Goal: Transaction & Acquisition: Purchase product/service

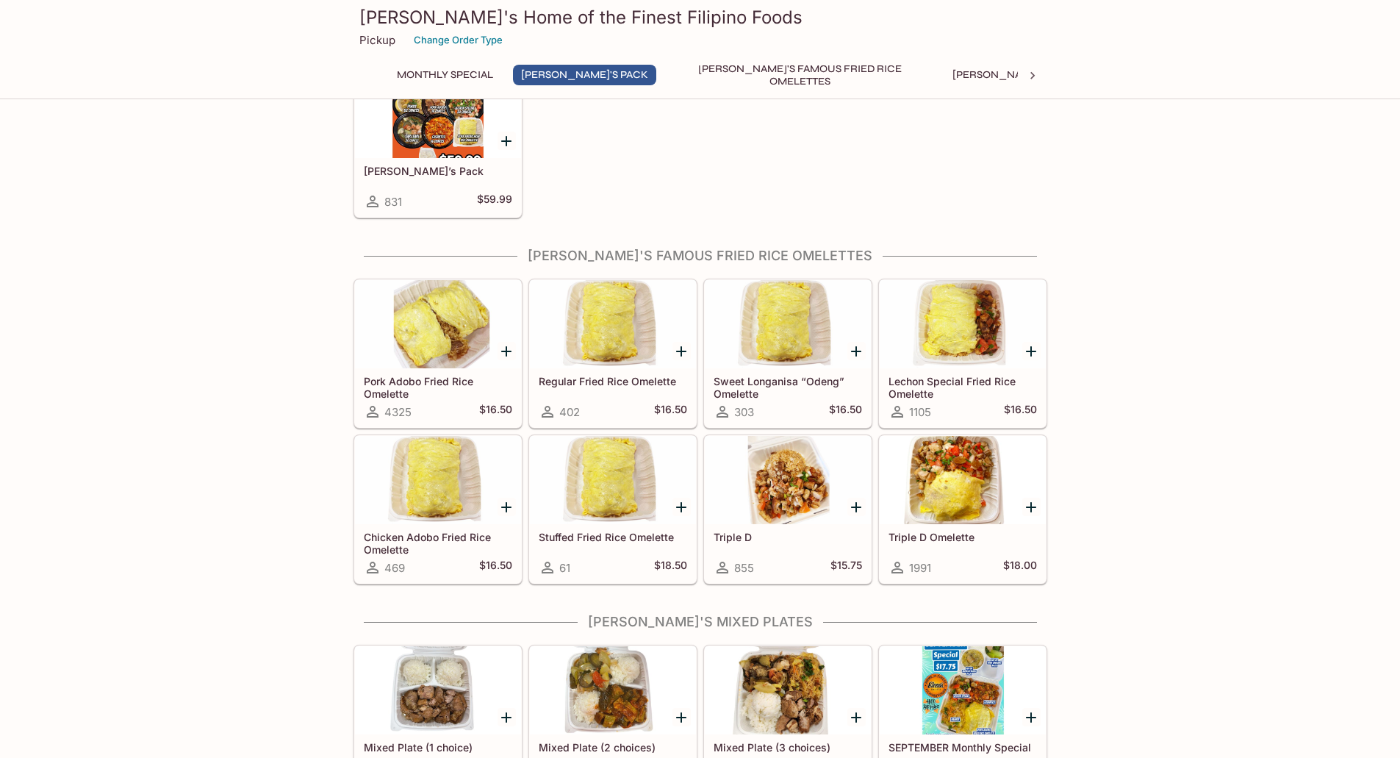
scroll to position [294, 0]
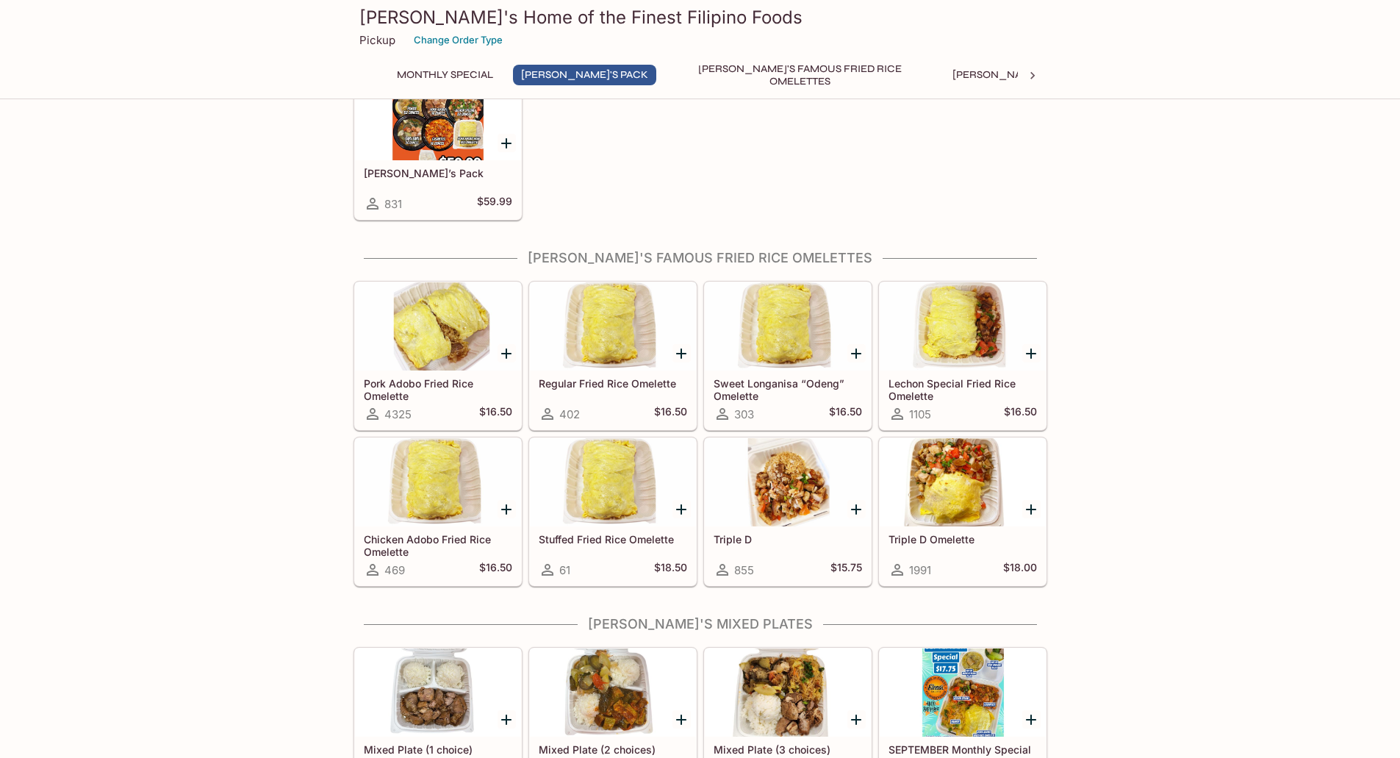
click at [452, 348] on div at bounding box center [438, 326] width 166 height 88
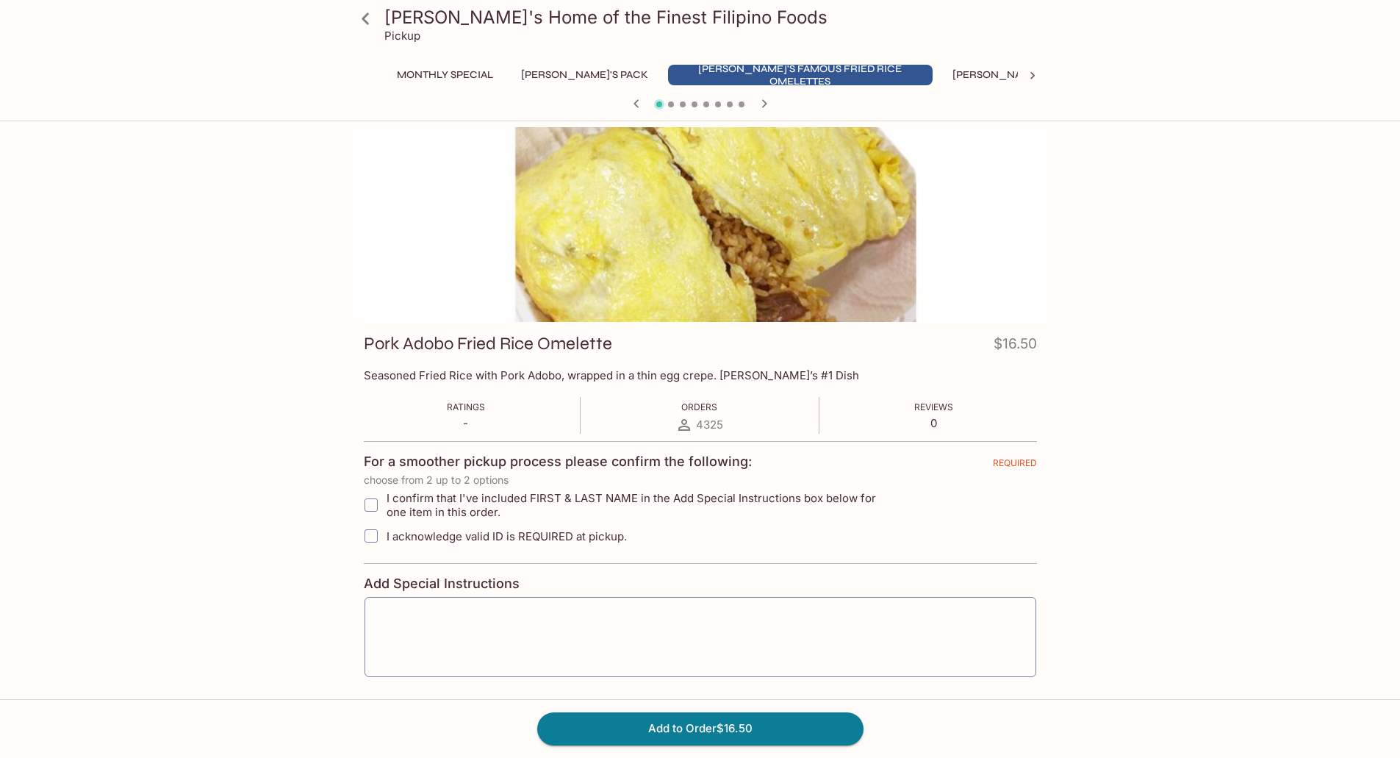
click at [362, 22] on icon at bounding box center [366, 19] width 26 height 26
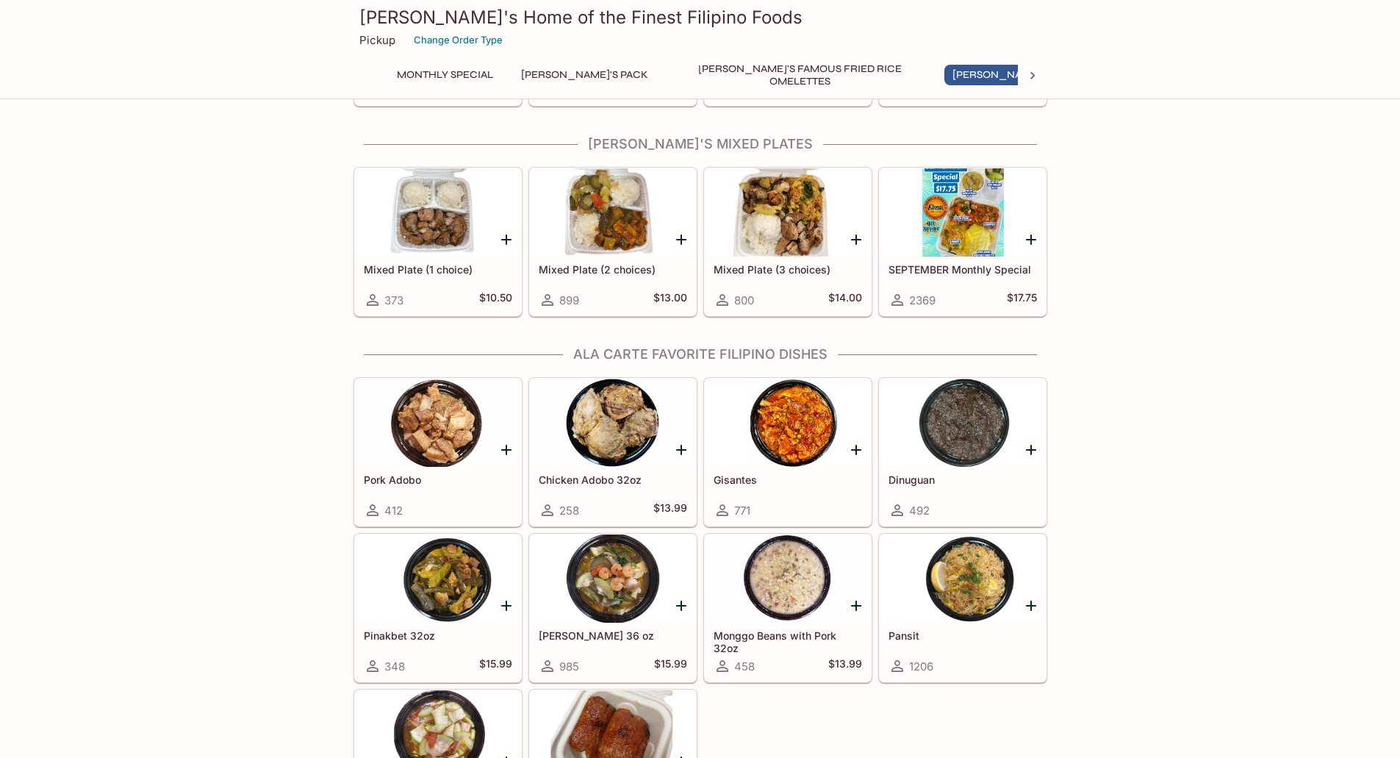
scroll to position [809, 0]
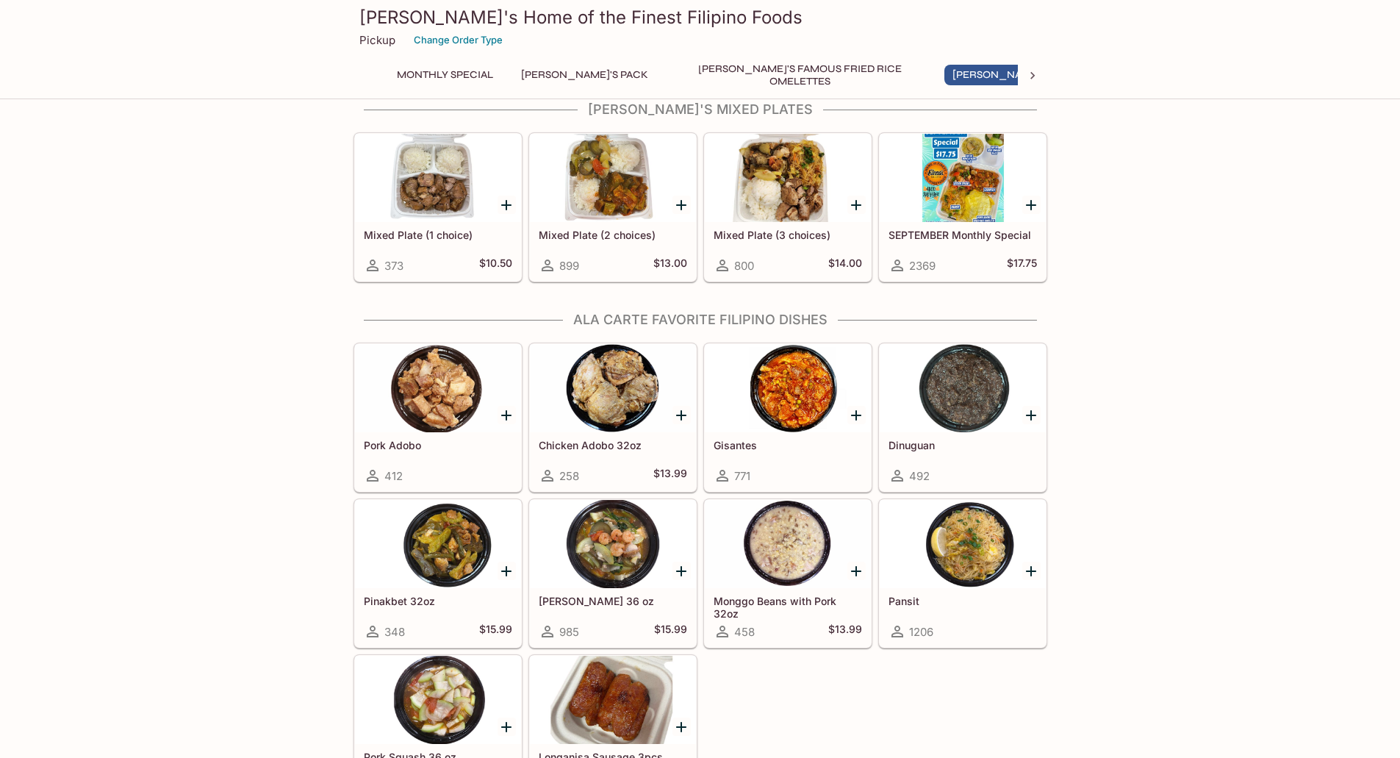
click at [392, 427] on div at bounding box center [438, 388] width 166 height 88
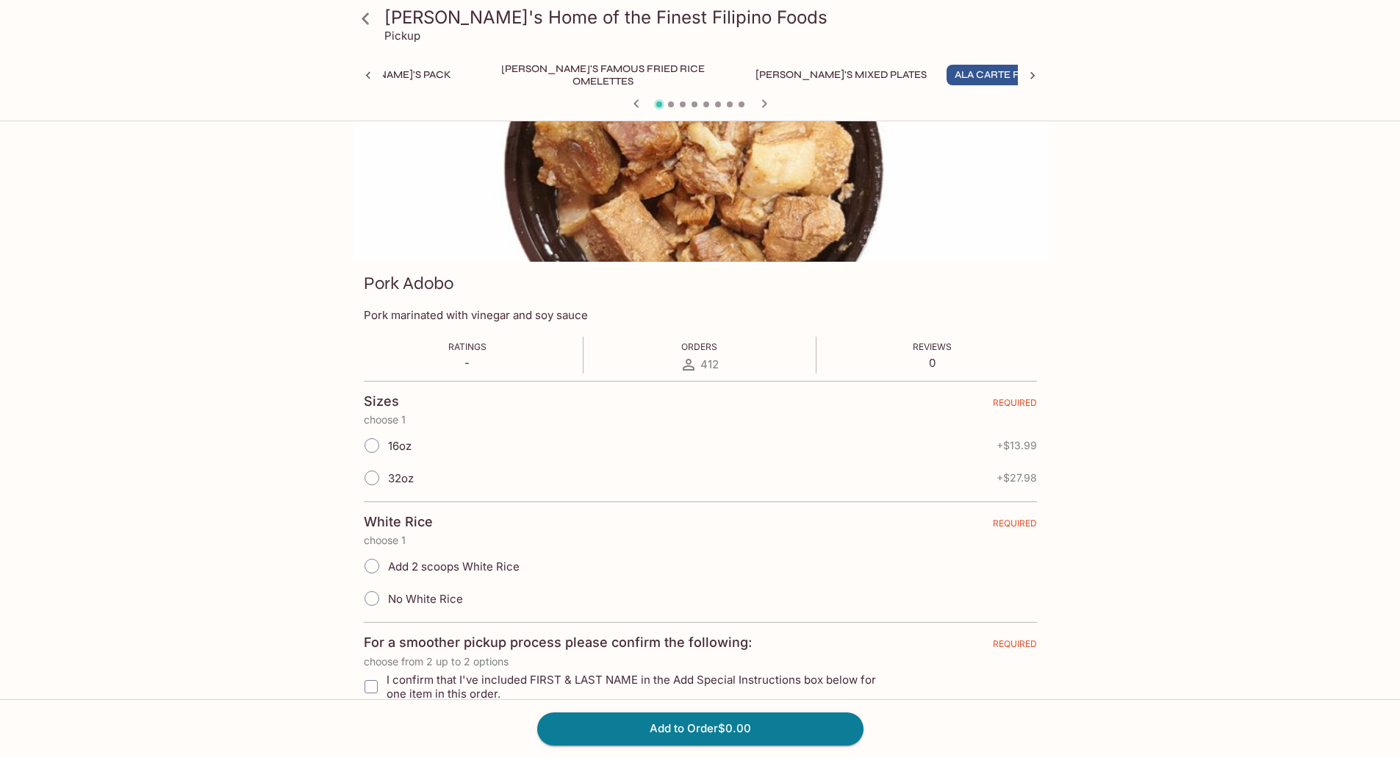
scroll to position [147, 0]
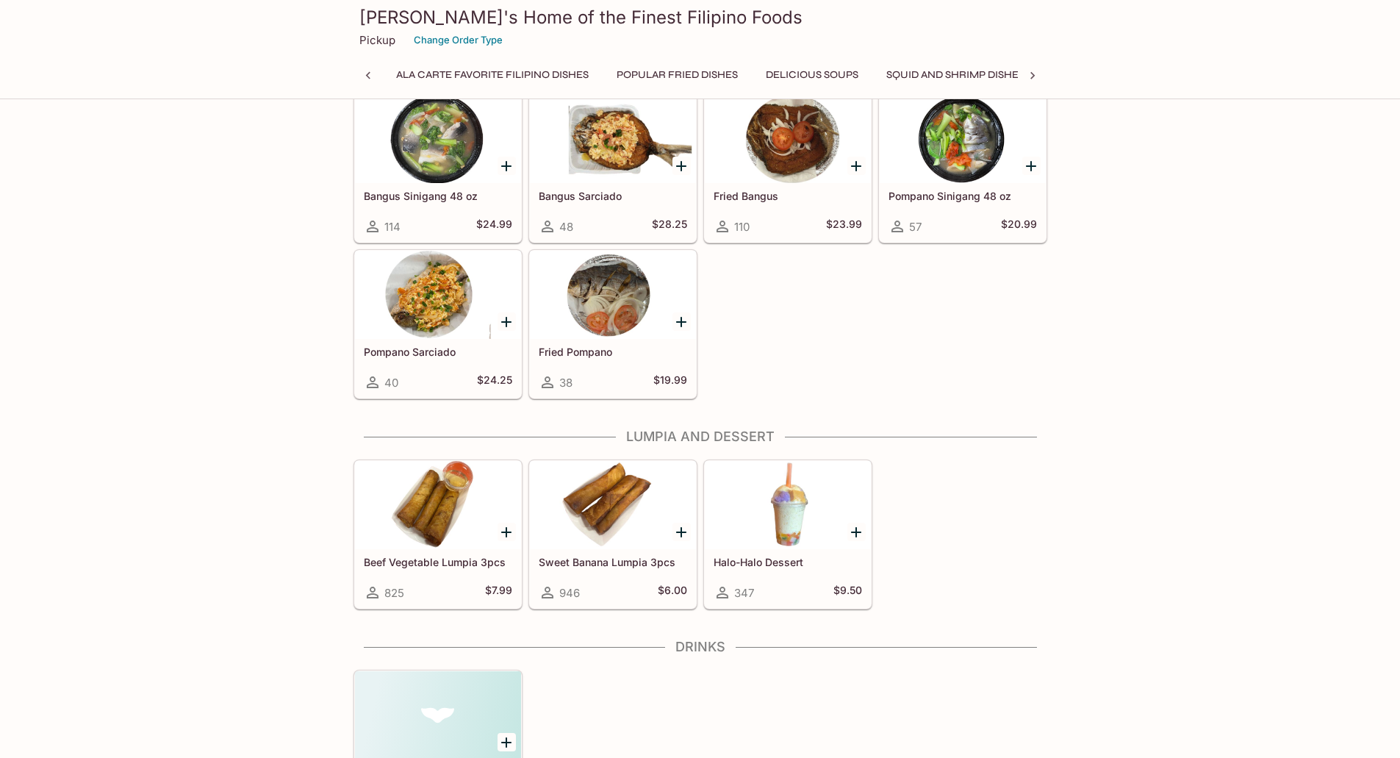
scroll to position [0, 771]
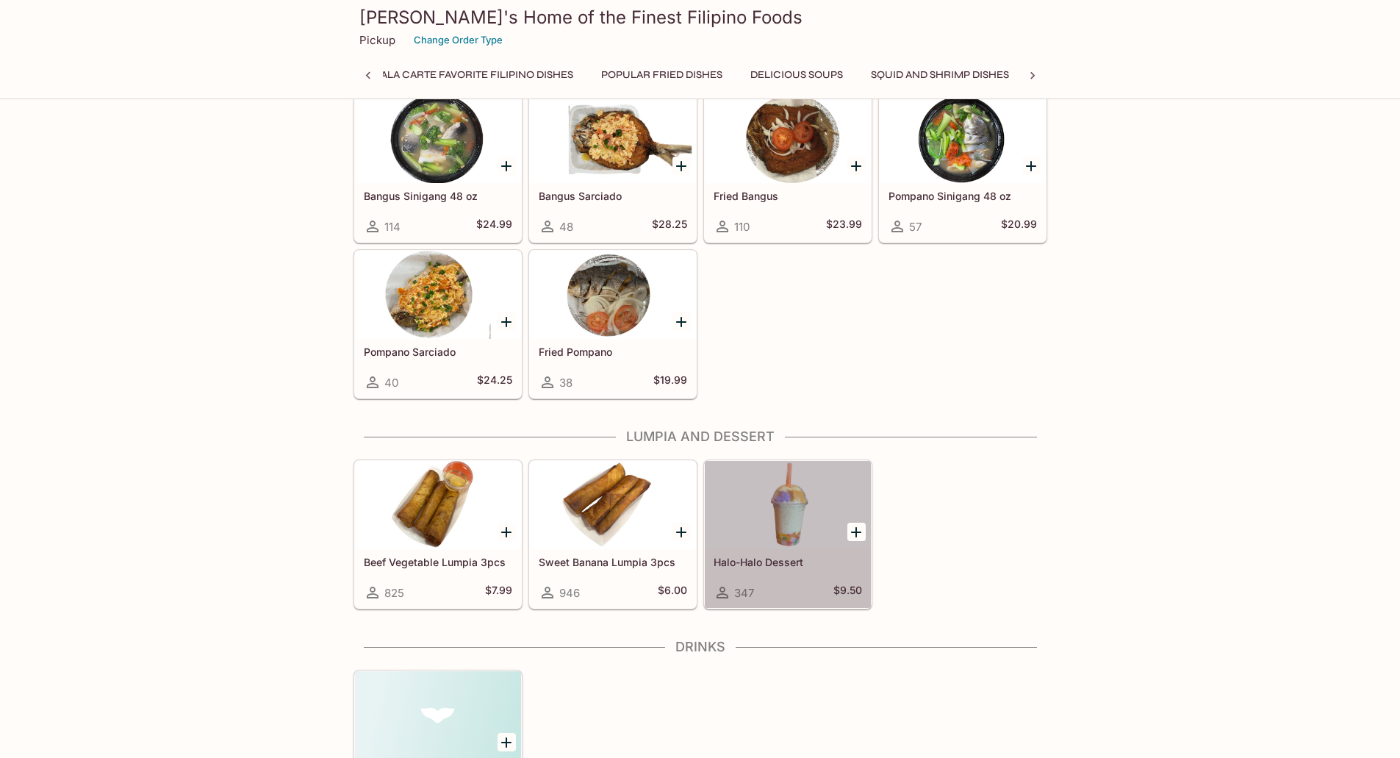
click at [773, 506] on div at bounding box center [788, 505] width 166 height 88
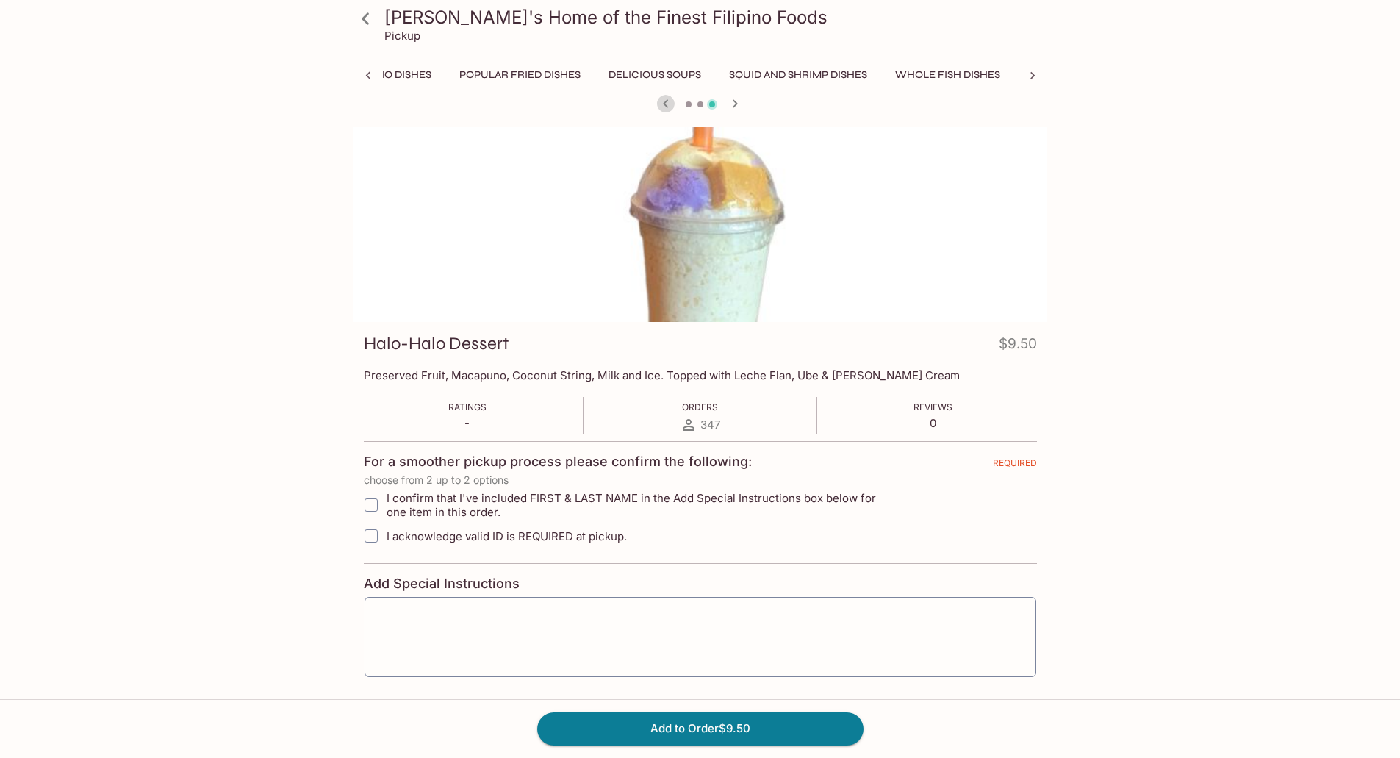
click at [665, 99] on icon "button" at bounding box center [666, 104] width 18 height 18
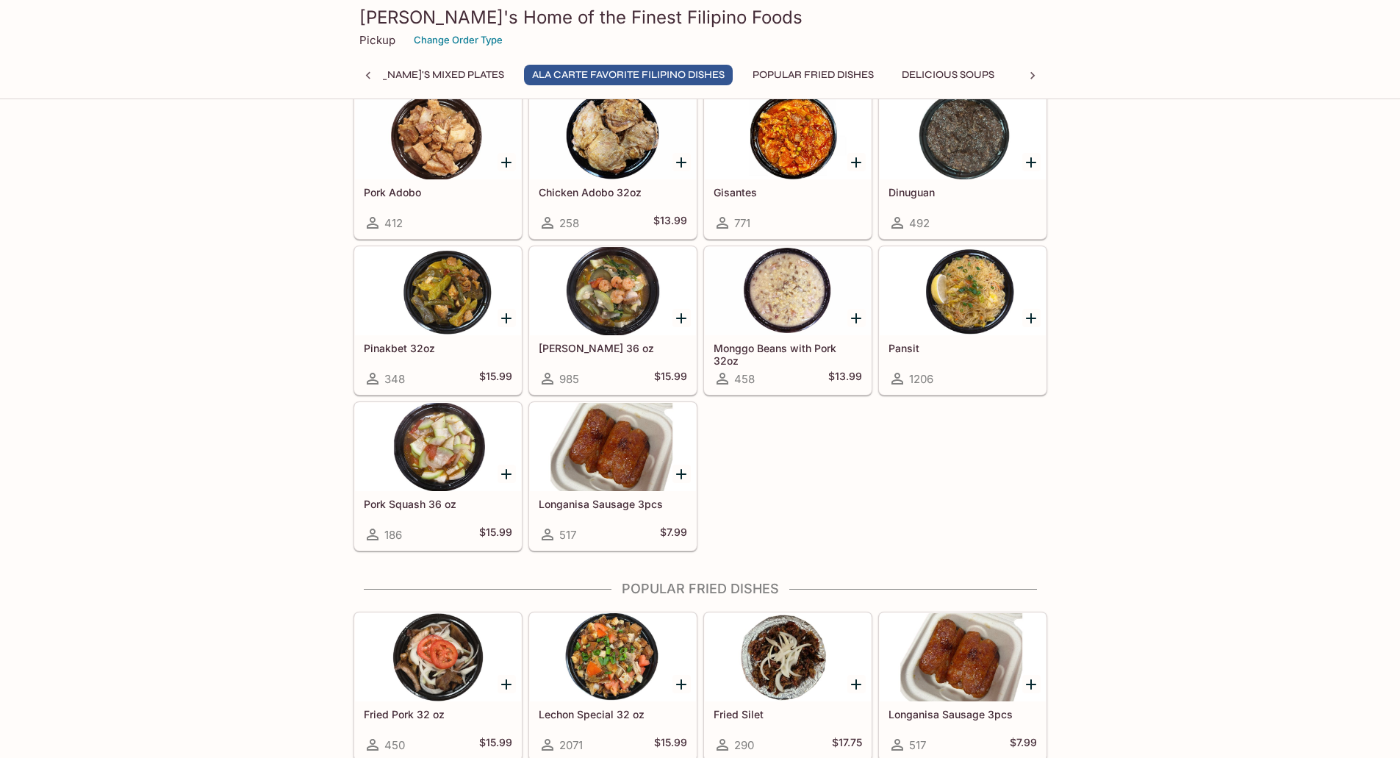
scroll to position [1043, 0]
